Goal: Transaction & Acquisition: Purchase product/service

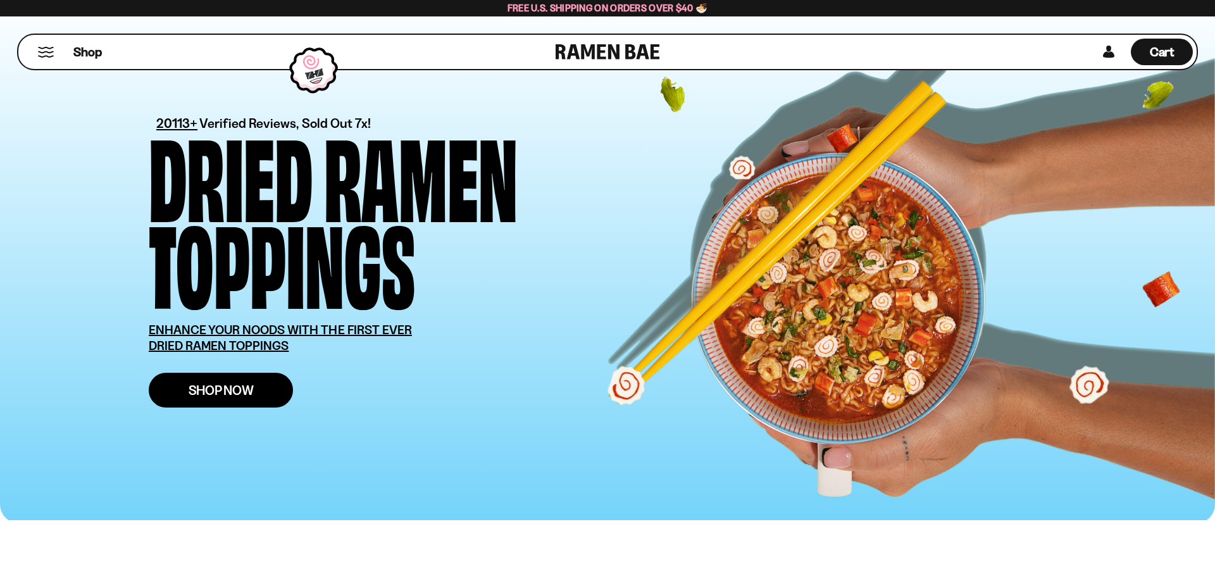
click at [238, 406] on link "Shop Now" at bounding box center [221, 390] width 144 height 35
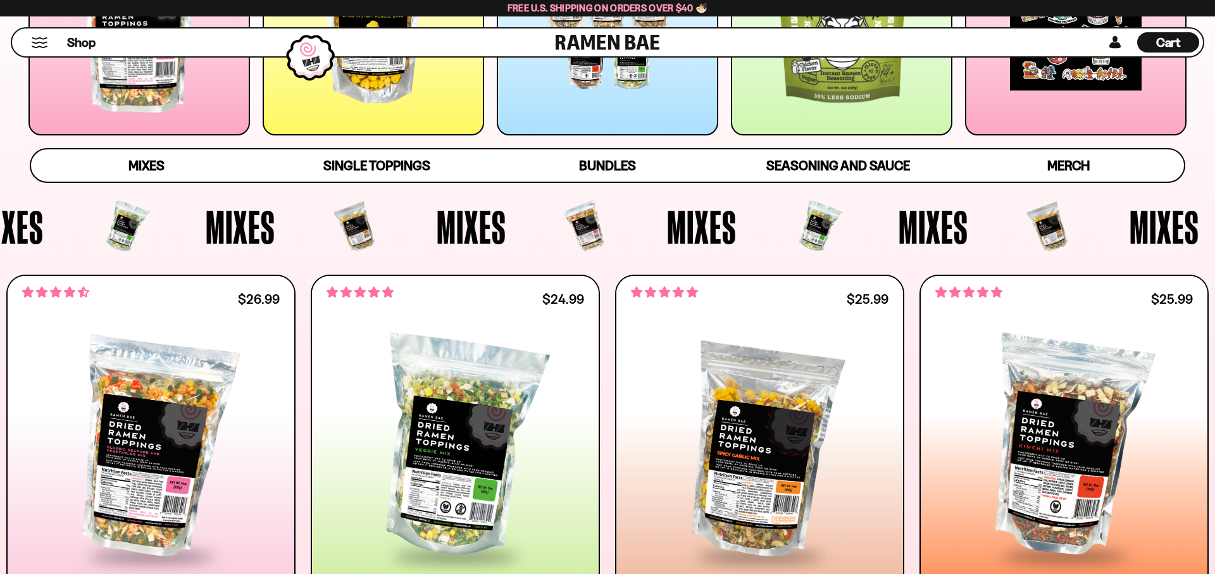
scroll to position [452, 0]
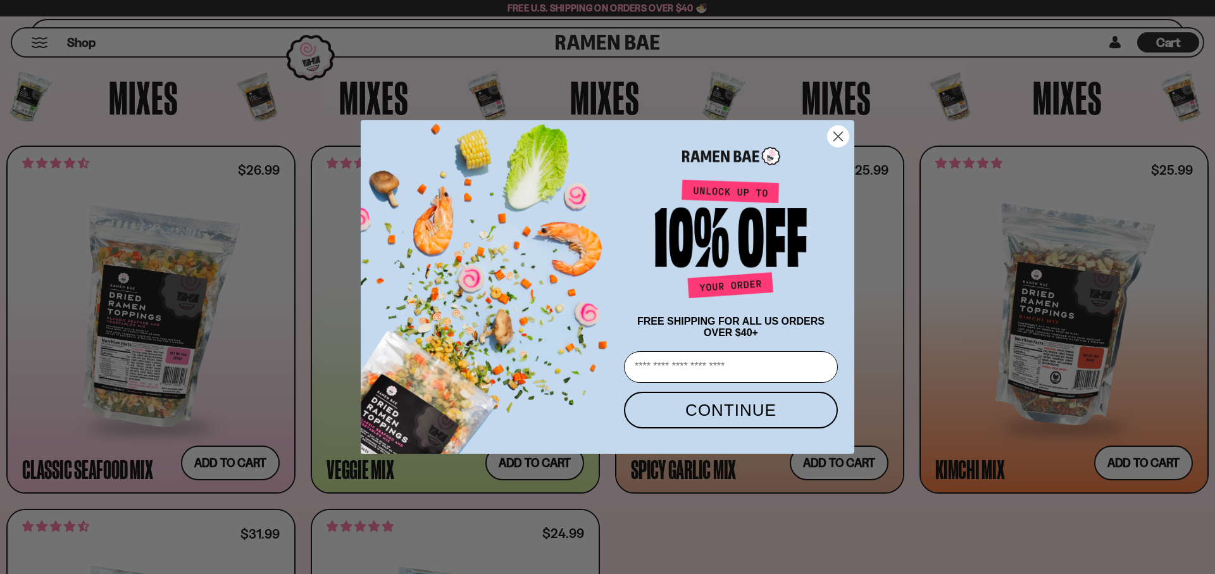
click at [845, 135] on circle "Close dialog" at bounding box center [838, 136] width 21 height 21
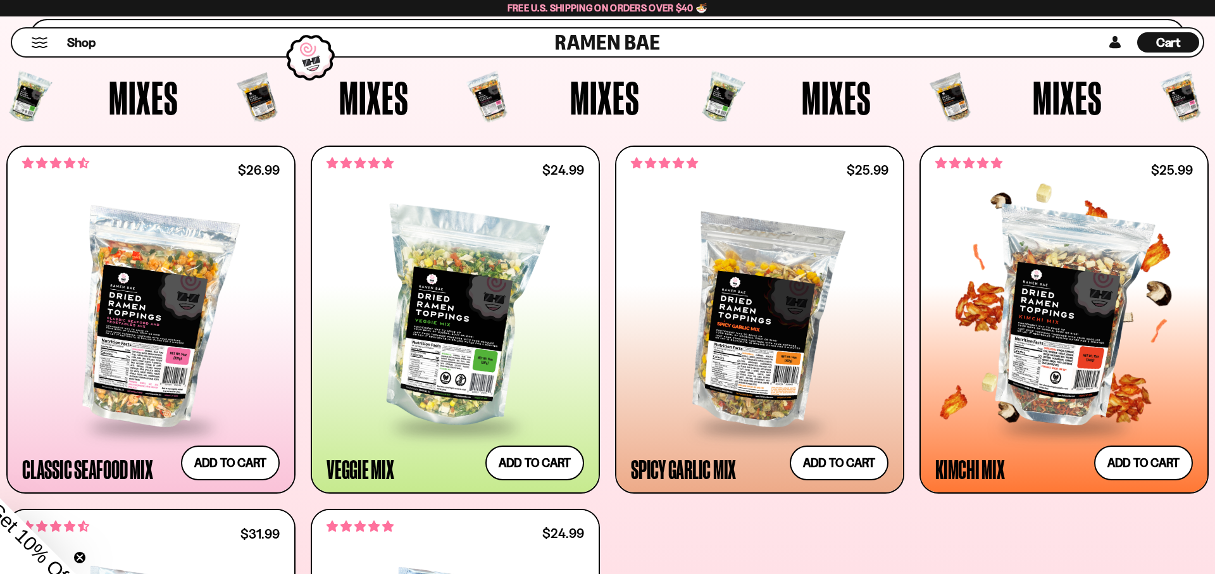
click at [1053, 322] on div at bounding box center [1064, 318] width 258 height 214
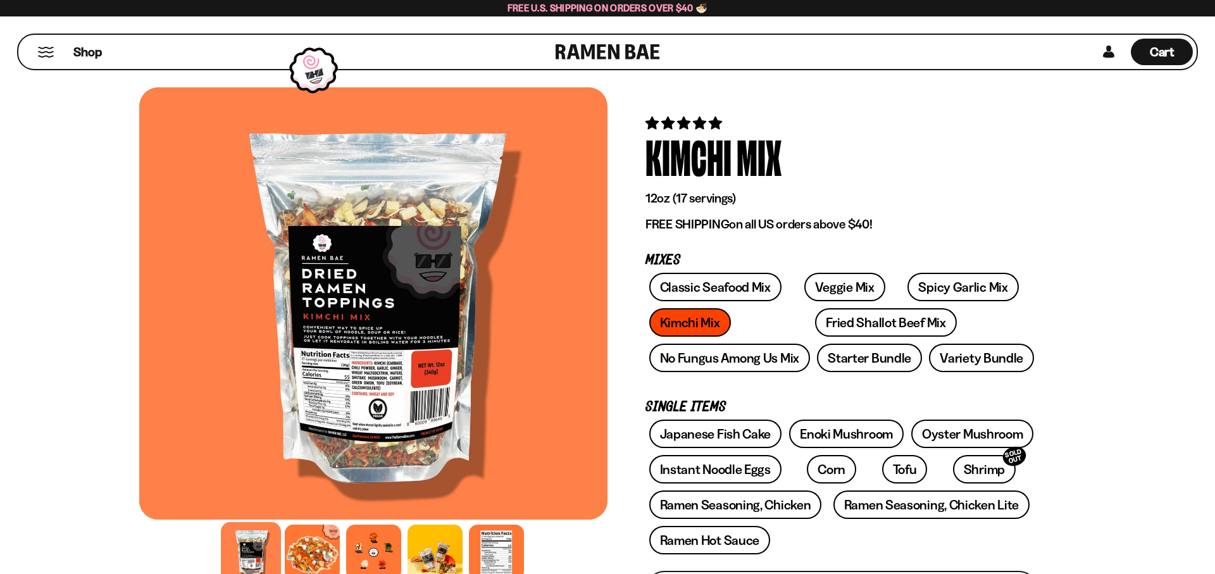
click at [318, 551] on div at bounding box center [312, 552] width 55 height 55
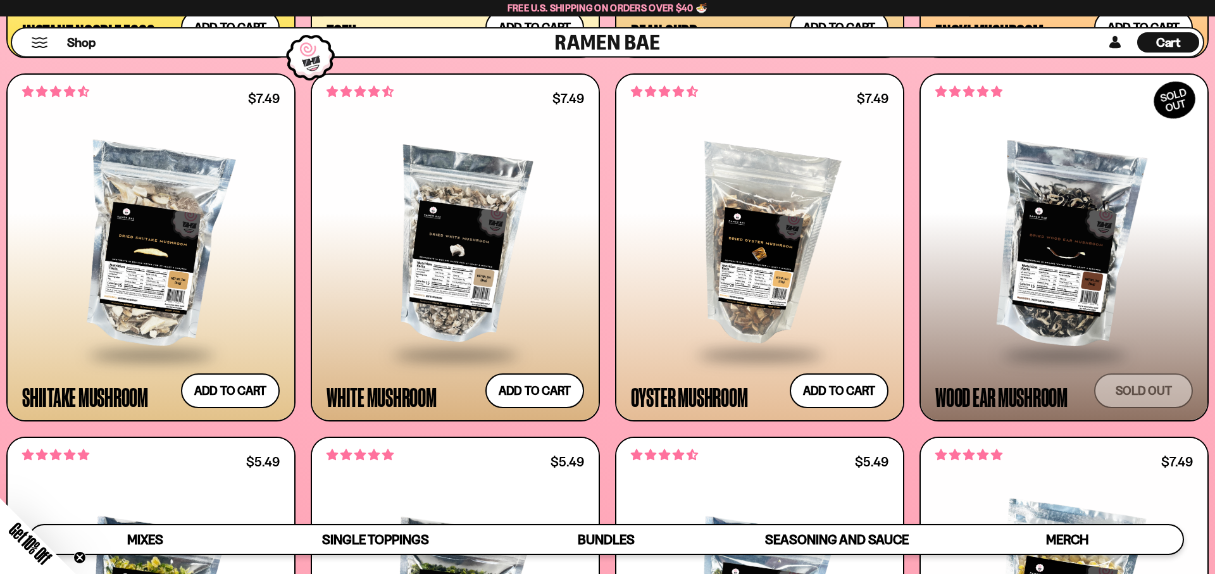
scroll to position [2065, 0]
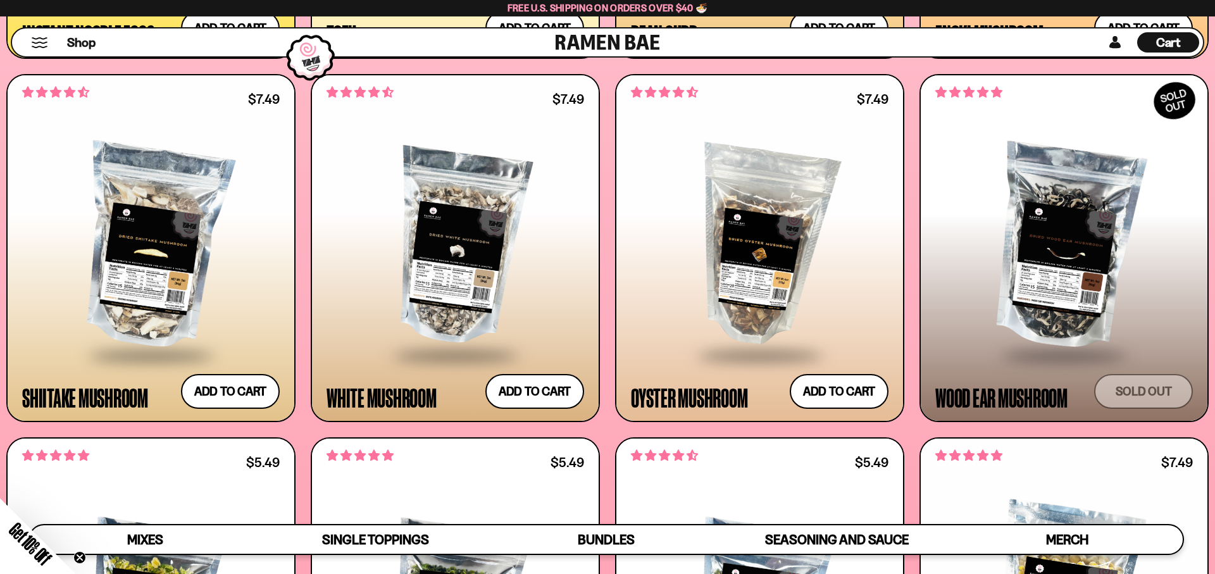
click at [1012, 282] on div at bounding box center [1064, 247] width 258 height 214
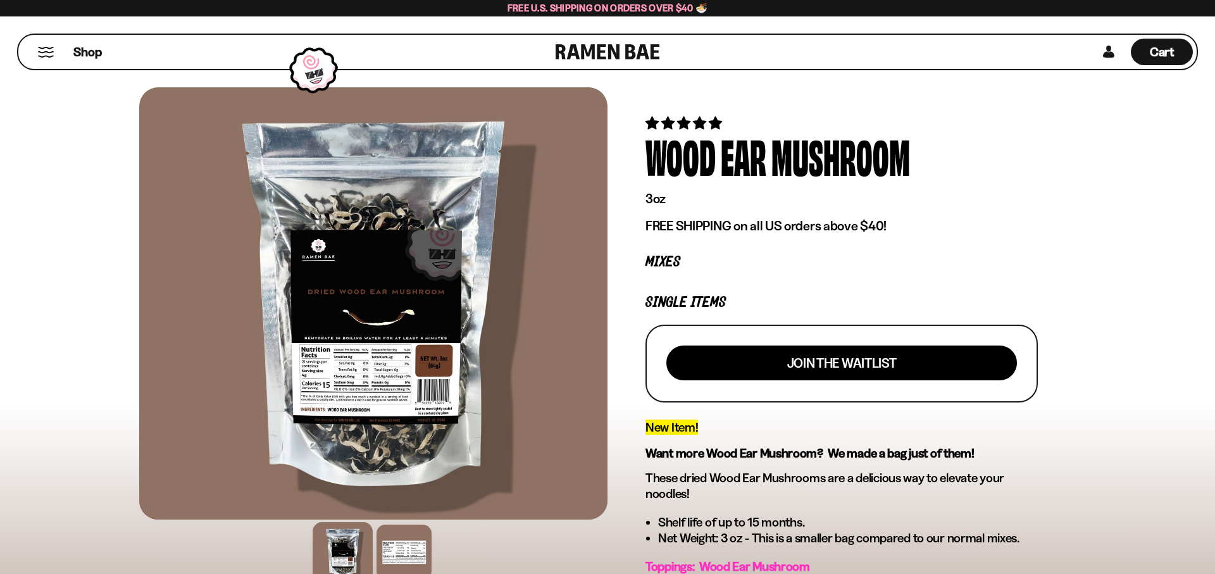
click at [372, 350] on div at bounding box center [373, 303] width 468 height 432
